Goal: Complete application form

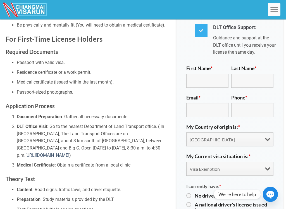
scroll to position [295, 0]
click at [201, 74] on input "First Name *" at bounding box center [207, 81] width 42 height 14
type input "M"
type input "Nateatan"
click at [251, 74] on input "Last Name *" at bounding box center [252, 81] width 42 height 14
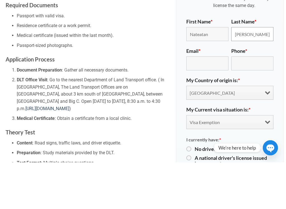
type input "[PERSON_NAME]"
click at [200, 103] on input "Email *" at bounding box center [207, 110] width 42 height 14
type input "[EMAIL_ADDRESS][DOMAIN_NAME]"
click at [253, 103] on input "Phone *" at bounding box center [252, 110] width 42 height 14
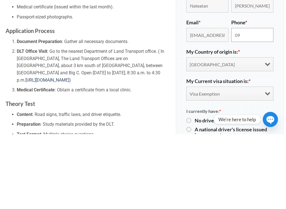
type input "09"
click at [266, 132] on select "[GEOGRAPHIC_DATA] [GEOGRAPHIC_DATA] [GEOGRAPHIC_DATA] [GEOGRAPHIC_DATA] [GEOGRA…" at bounding box center [229, 139] width 87 height 14
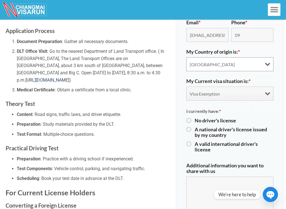
select select "[GEOGRAPHIC_DATA]"
click at [263, 87] on select "Visa Exemption Tourist Visa (SETV/METV) Non 0, Non-B visa" at bounding box center [229, 94] width 87 height 14
select select "choice3"
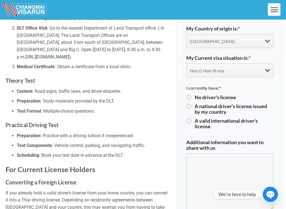
click at [190, 119] on input "A valid international driver's license" at bounding box center [188, 121] width 4 height 4
radio input "true"
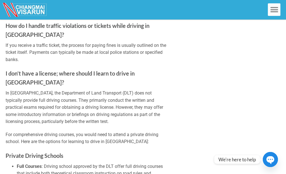
scroll to position [1439, 0]
